Goal: Transaction & Acquisition: Purchase product/service

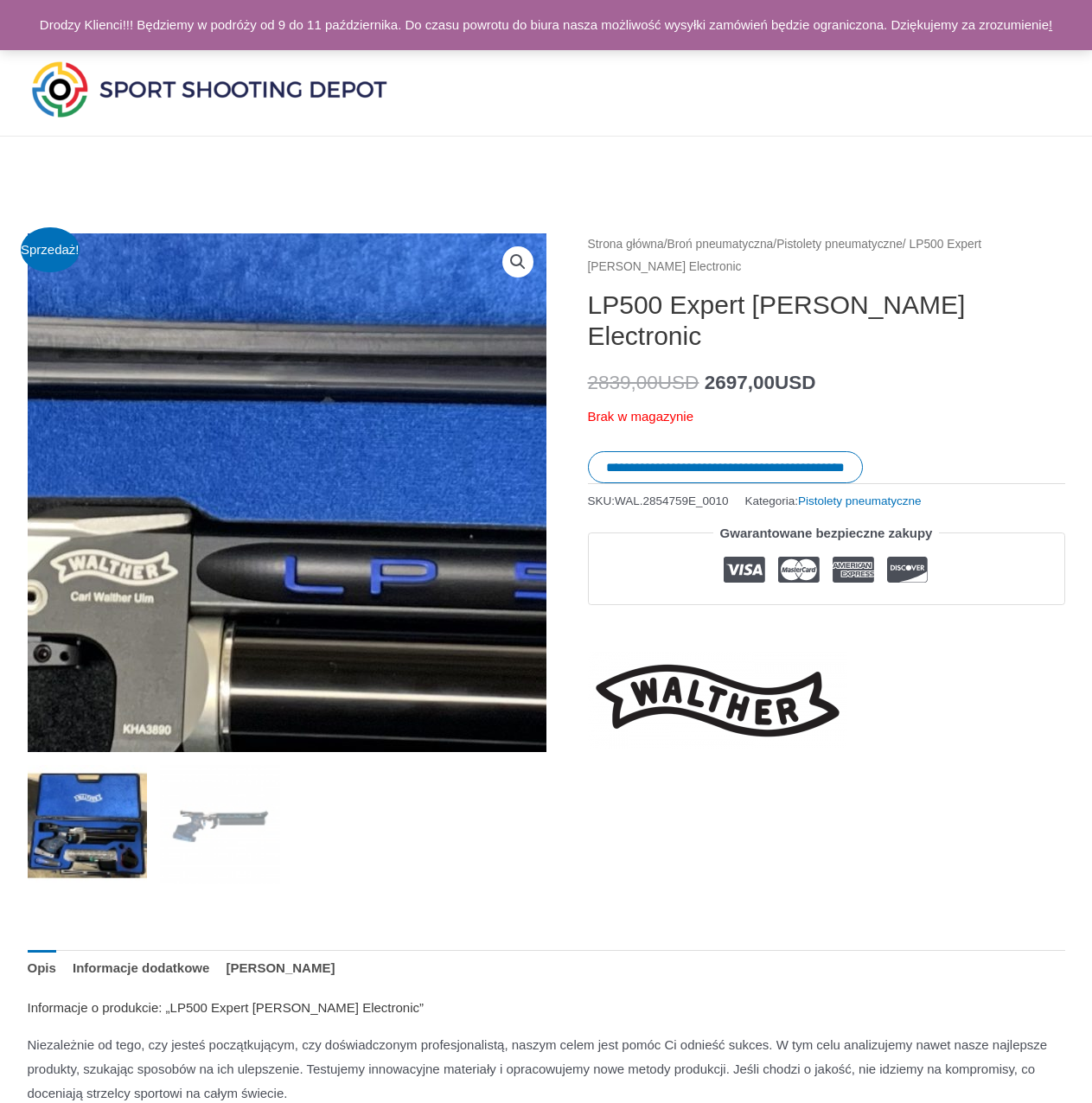
click at [292, 502] on img at bounding box center [259, 487] width 2213 height 1929
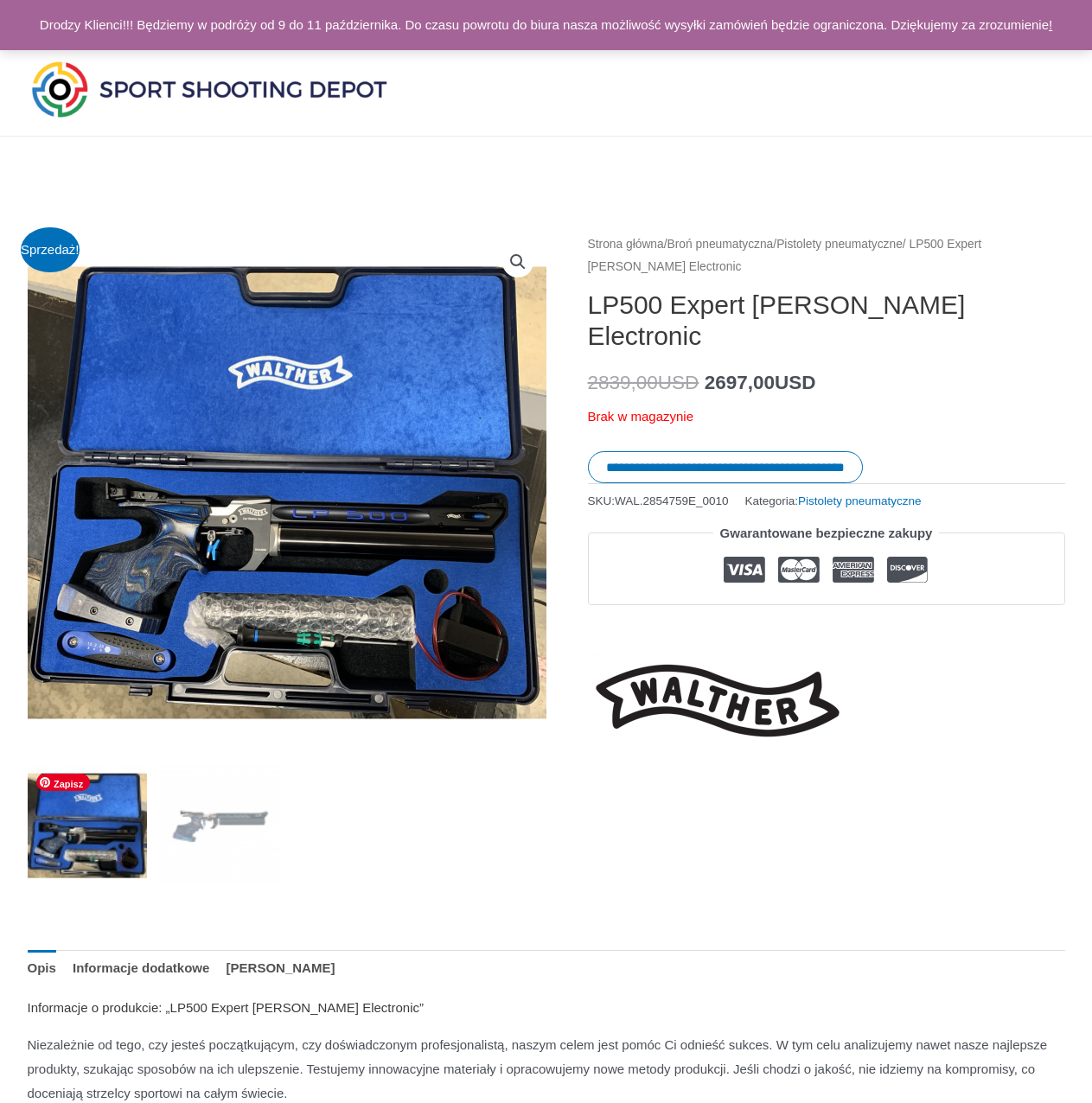
click at [104, 821] on img at bounding box center [88, 825] width 120 height 120
